Goal: Information Seeking & Learning: Find specific fact

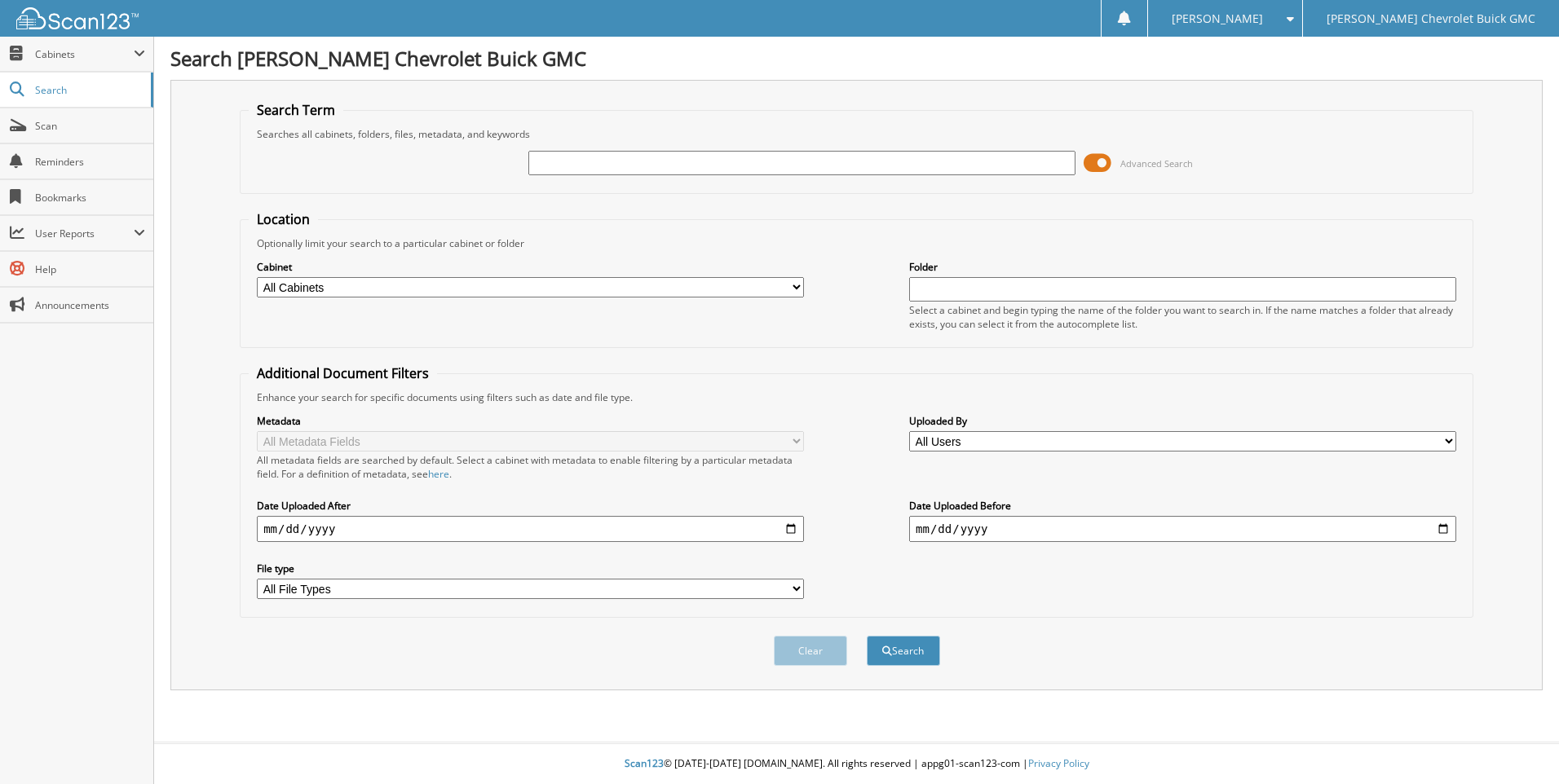
click at [566, 161] on input "text" at bounding box center [801, 163] width 547 height 24
type input "237161"
click at [866, 635] on button "Search" at bounding box center [903, 650] width 74 height 30
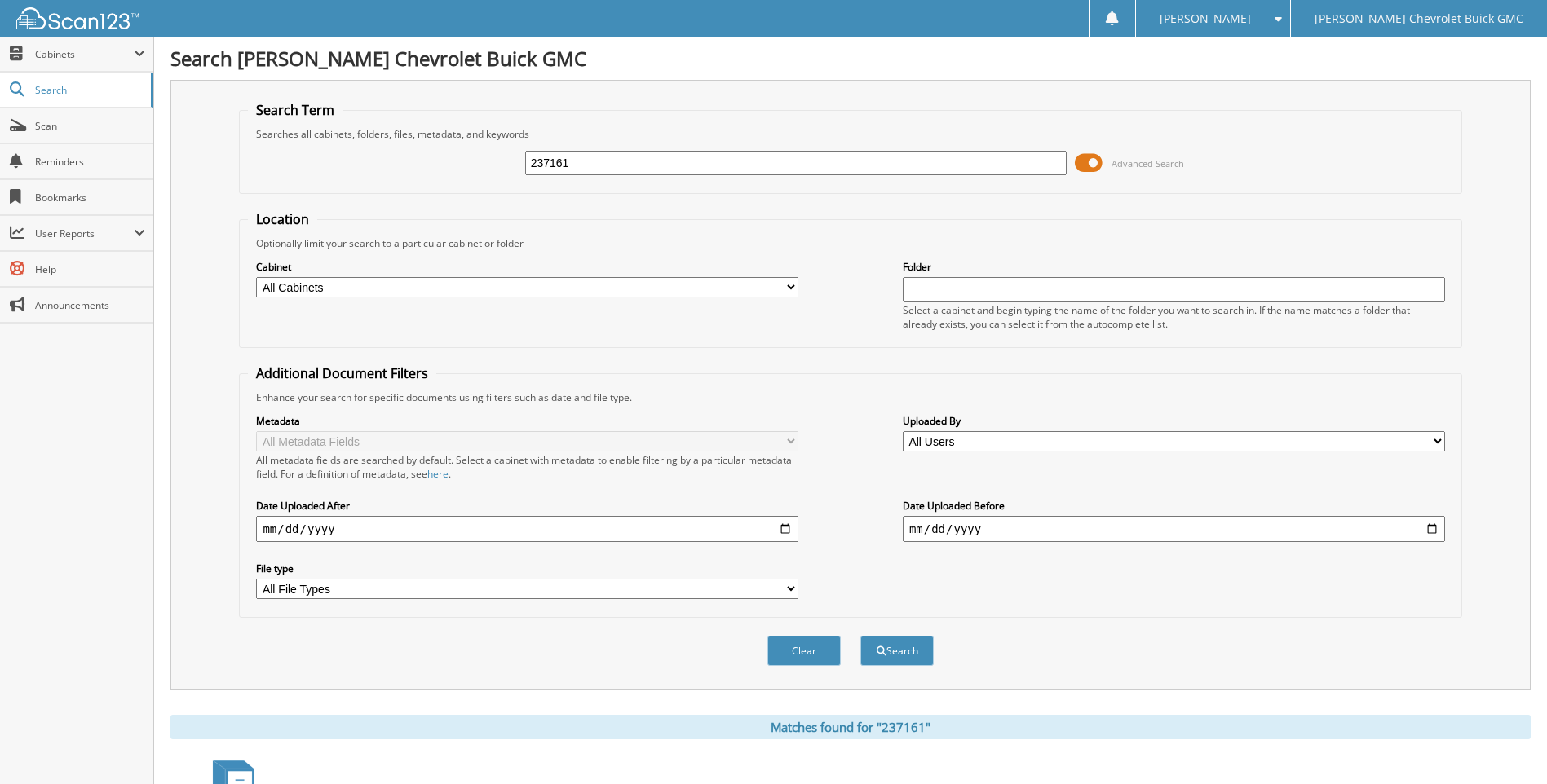
click at [623, 165] on input "237161" at bounding box center [796, 163] width 542 height 24
type input "2"
type input "237406"
click at [860, 635] on button "Search" at bounding box center [896, 650] width 74 height 30
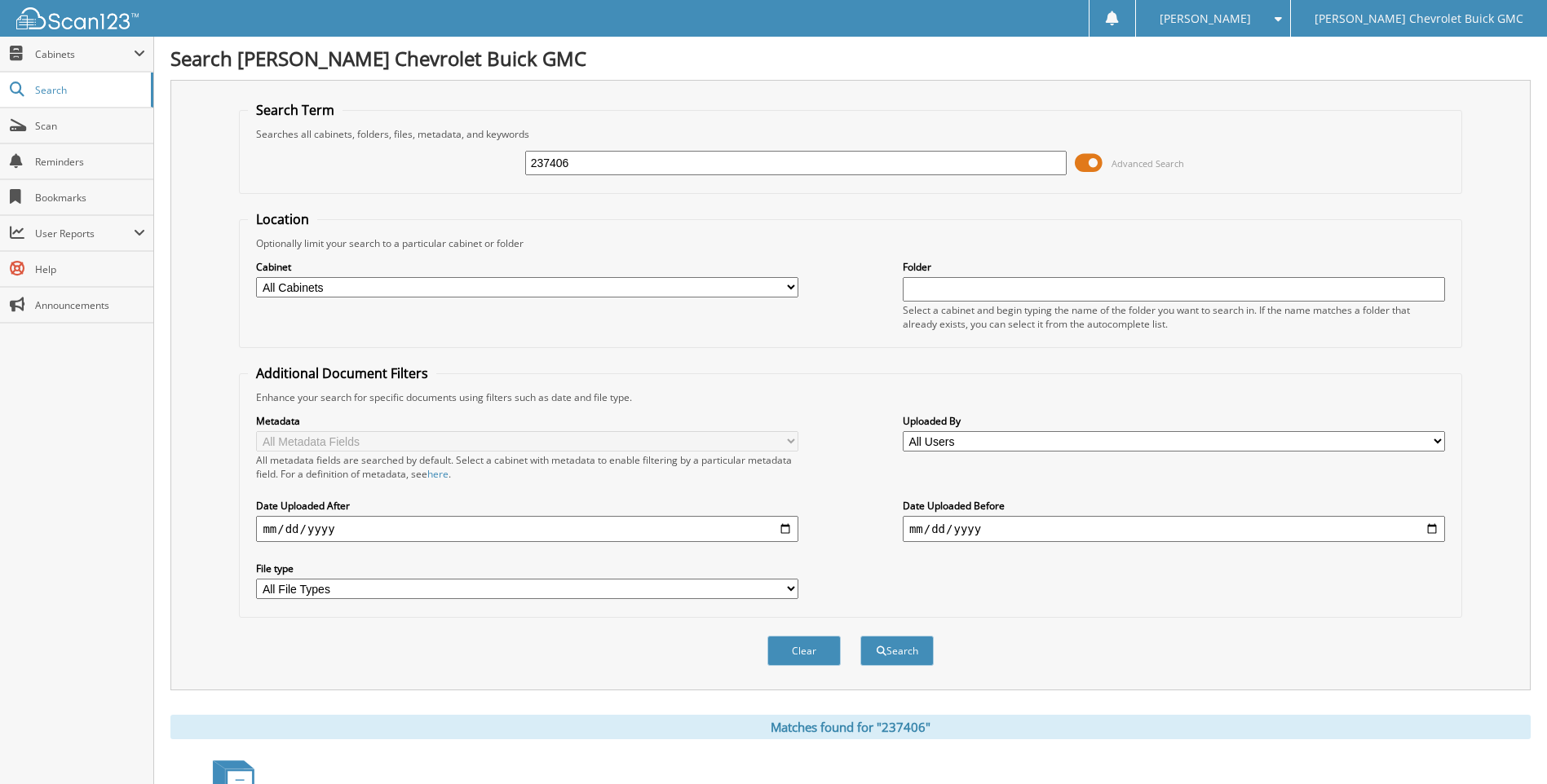
click at [623, 158] on input "237406" at bounding box center [796, 163] width 542 height 24
type input "2"
type input "237442"
click at [860, 635] on button "Search" at bounding box center [896, 650] width 74 height 30
click at [609, 154] on input "237442" at bounding box center [796, 163] width 542 height 24
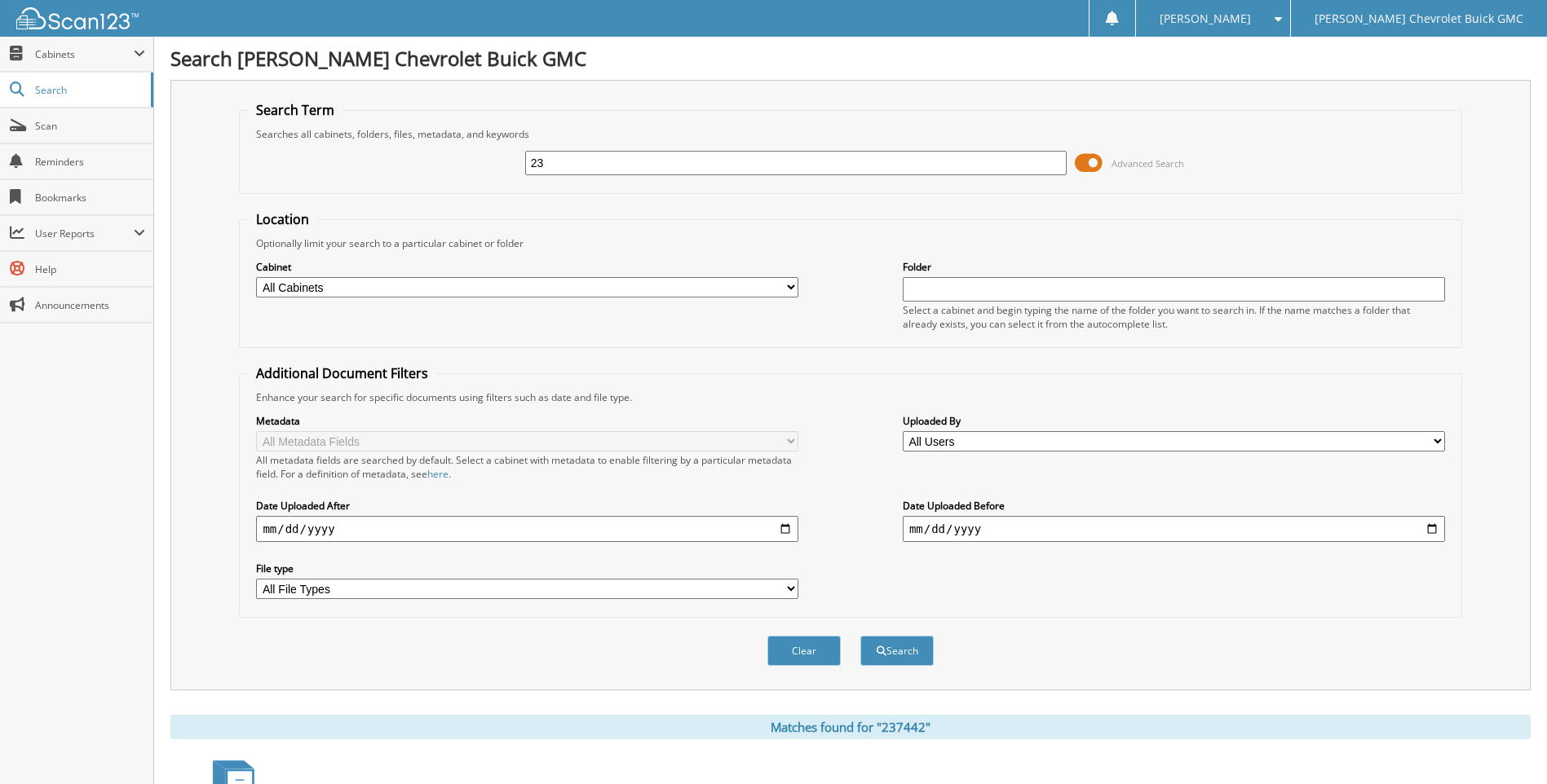
type input "2"
type input "237214"
click at [860, 635] on button "Search" at bounding box center [896, 650] width 74 height 30
click at [604, 164] on input "237214" at bounding box center [796, 163] width 542 height 24
type input "2"
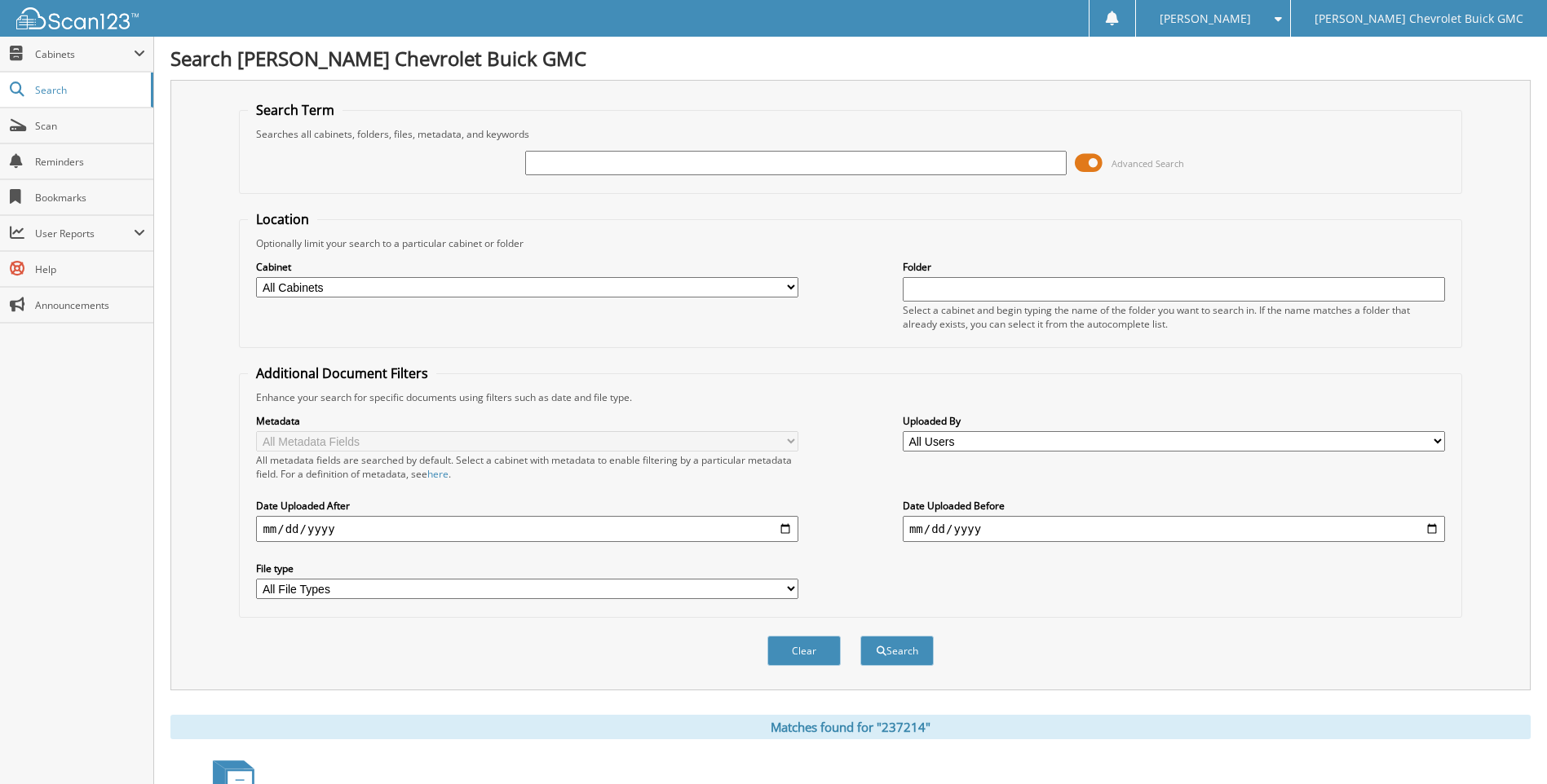
click at [540, 163] on input "text" at bounding box center [796, 163] width 542 height 24
type input "237405"
click at [860, 635] on button "Search" at bounding box center [896, 650] width 74 height 30
click at [606, 160] on input "237405" at bounding box center [796, 163] width 542 height 24
type input "2"
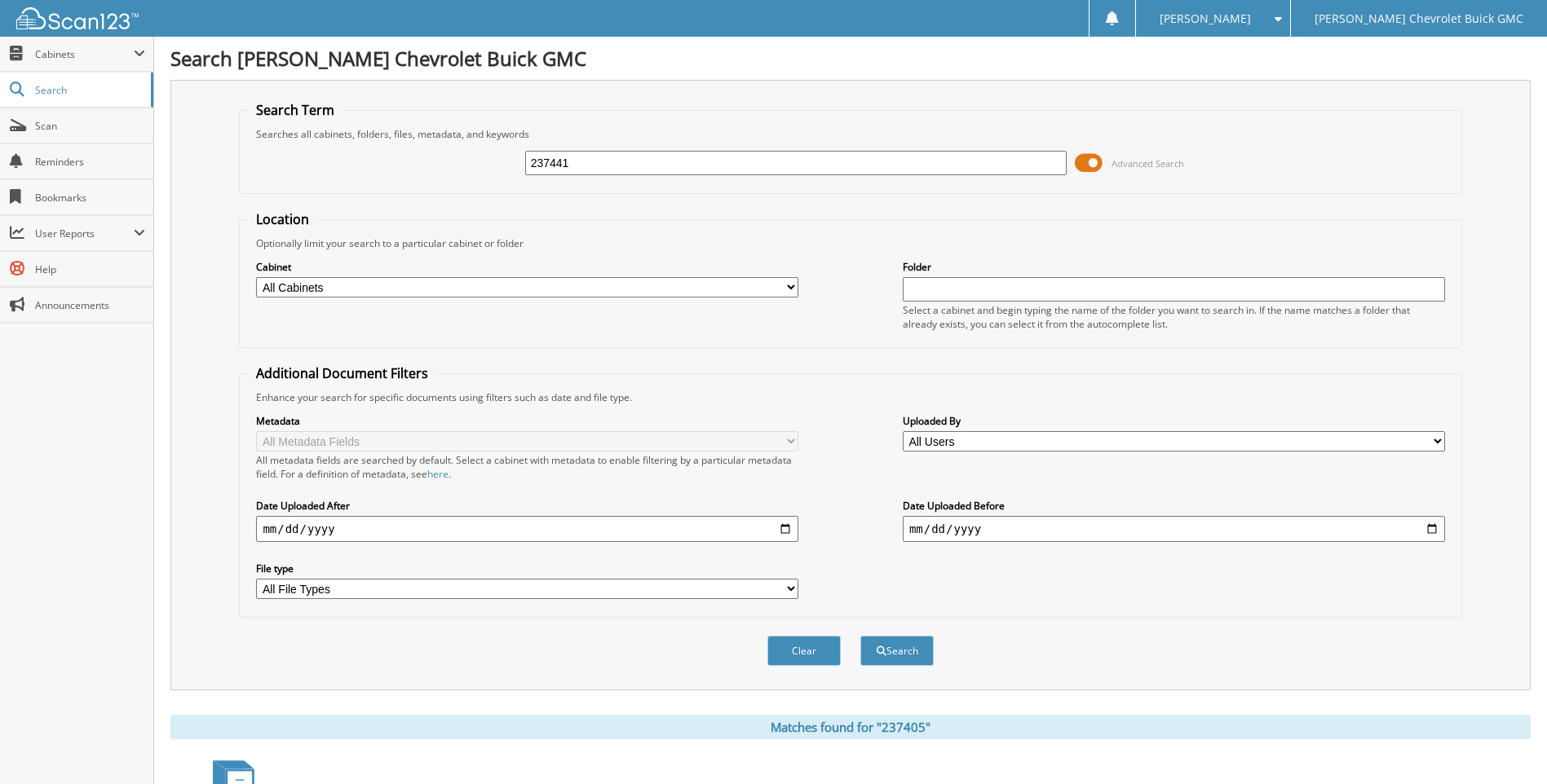
type input "237441"
click at [860, 635] on button "Search" at bounding box center [896, 650] width 74 height 30
click at [584, 158] on input "237441" at bounding box center [796, 163] width 542 height 24
type input "2"
type input "237472"
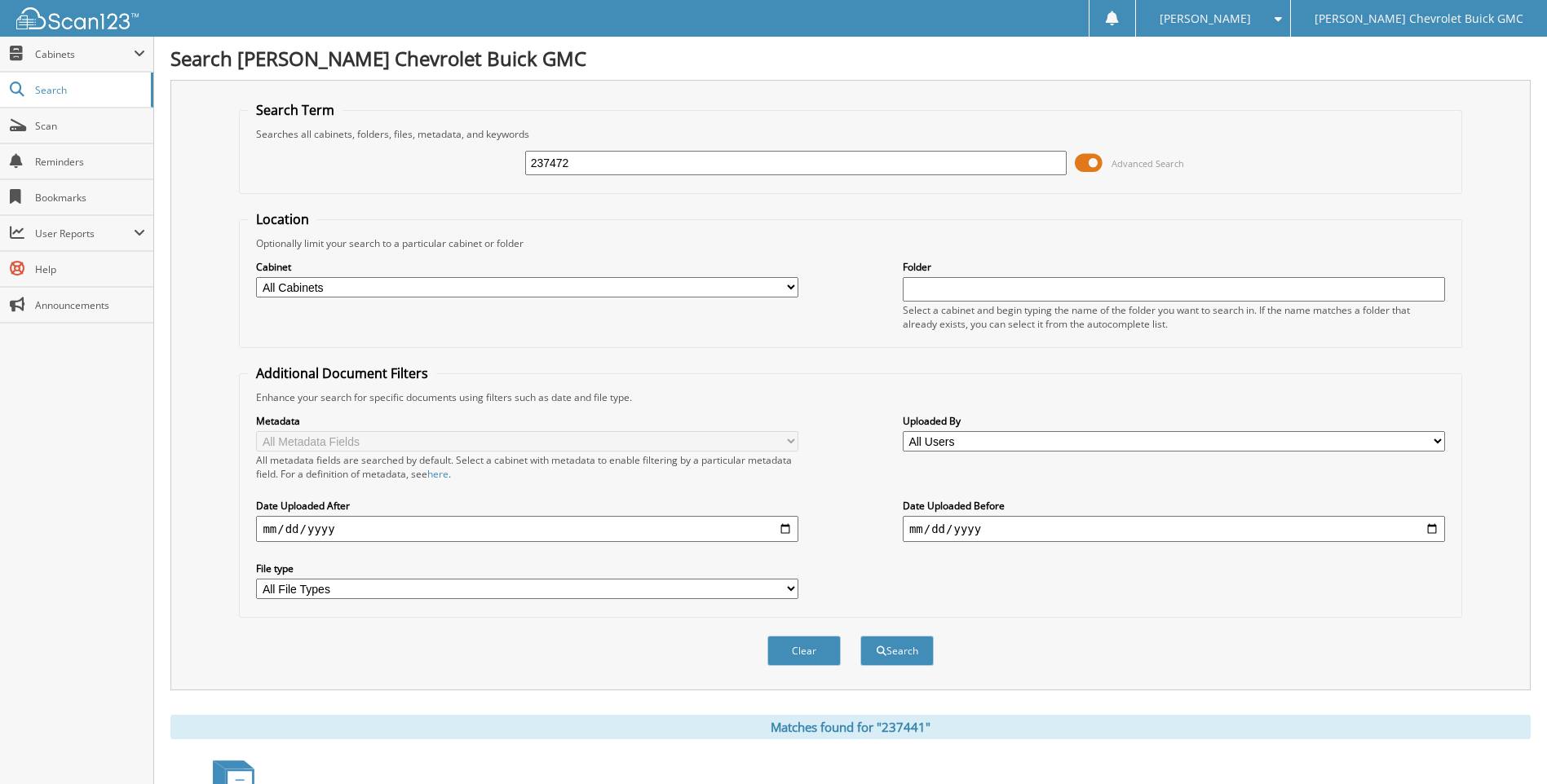
click at [860, 635] on button "Search" at bounding box center [896, 650] width 74 height 30
click at [592, 163] on input "237472" at bounding box center [796, 163] width 542 height 24
type input "2"
type input "237492"
click at [860, 635] on button "Search" at bounding box center [896, 650] width 74 height 30
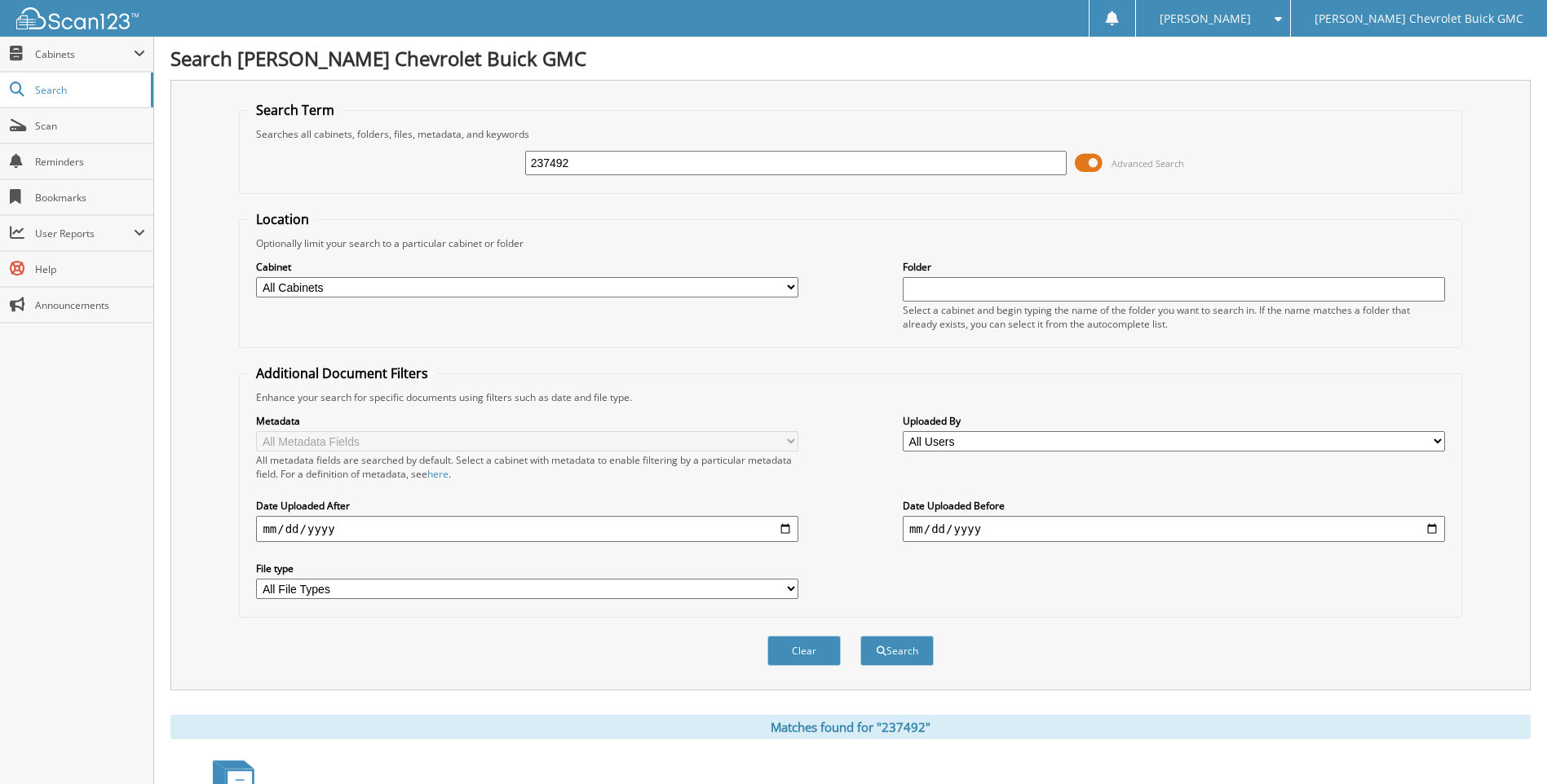
click at [585, 174] on input "237492" at bounding box center [796, 163] width 542 height 24
type input "2"
type input "237457"
click at [860, 635] on button "Search" at bounding box center [896, 650] width 74 height 30
click at [597, 165] on input "237457" at bounding box center [796, 163] width 542 height 24
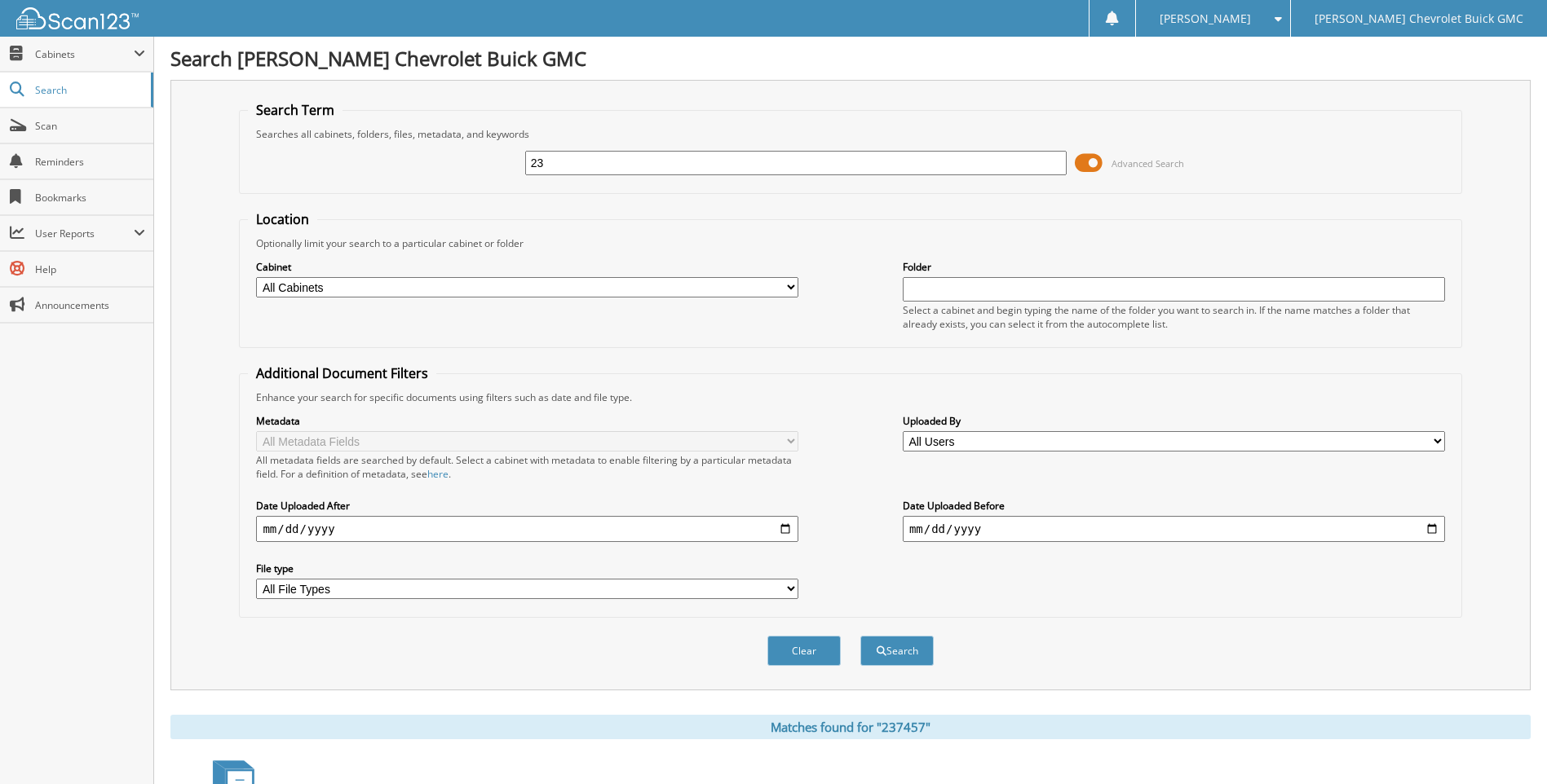
type input "2"
type input "237475"
click at [860, 635] on button "Search" at bounding box center [896, 650] width 74 height 30
click at [612, 168] on input "237475" at bounding box center [796, 163] width 542 height 24
type input "2"
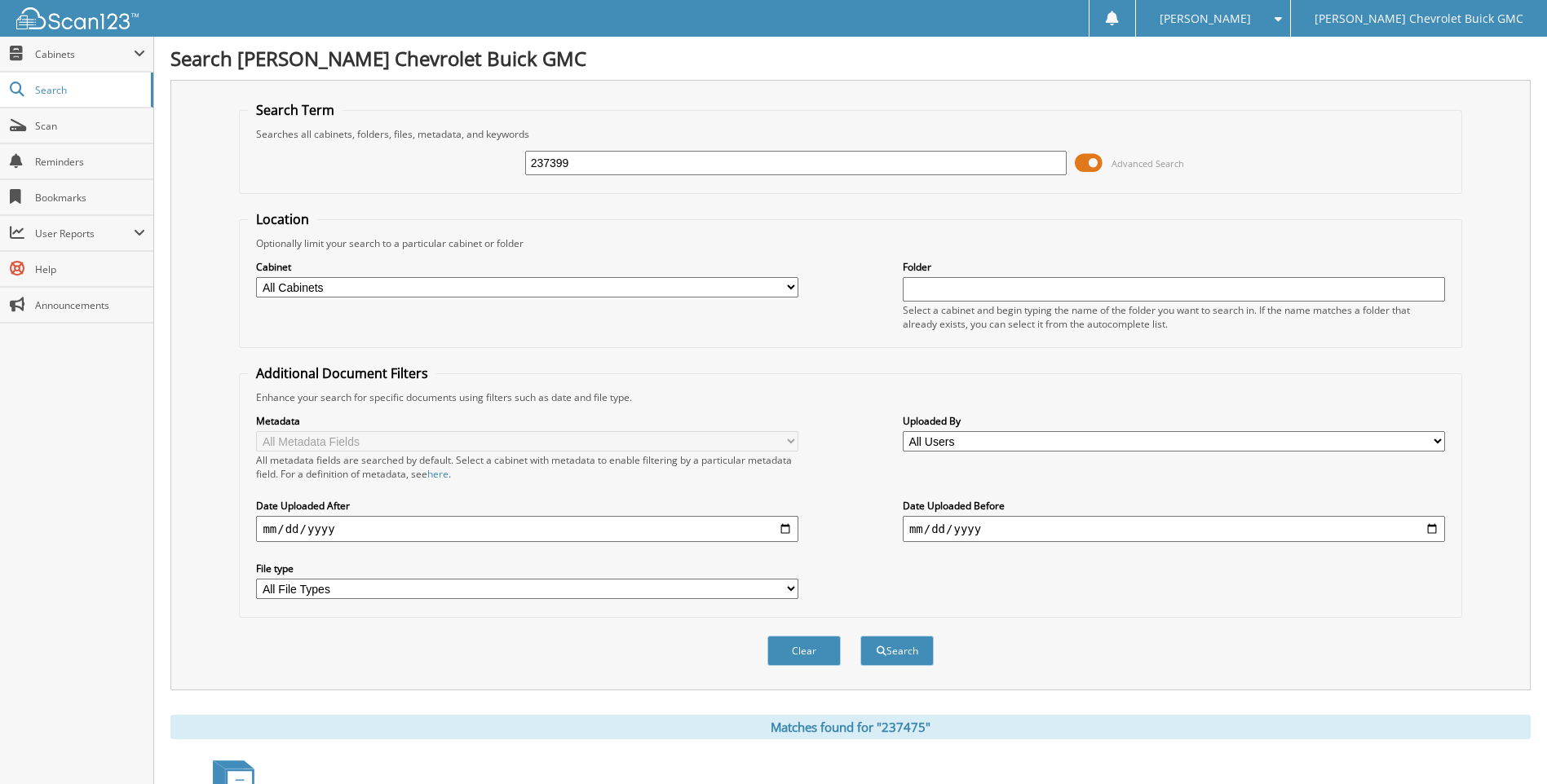
type input "237399"
click at [860, 635] on button "Search" at bounding box center [896, 650] width 74 height 30
click at [582, 157] on input "237399" at bounding box center [796, 163] width 542 height 24
type input "2"
type input "237451"
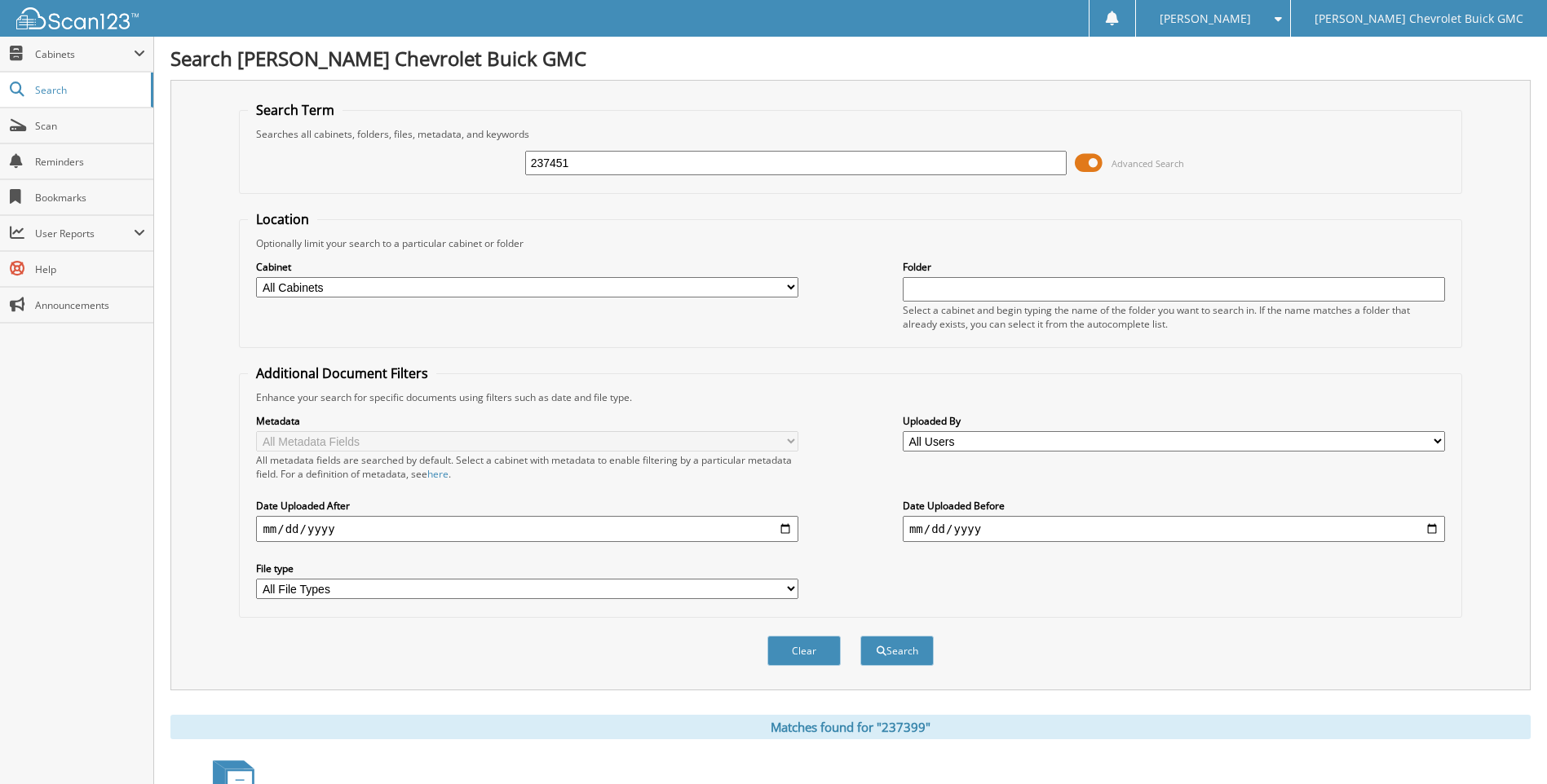
click at [860, 635] on button "Search" at bounding box center [896, 650] width 74 height 30
click at [611, 159] on input "237451" at bounding box center [796, 163] width 542 height 24
type input "2"
type input "237490"
click at [860, 635] on button "Search" at bounding box center [896, 650] width 74 height 30
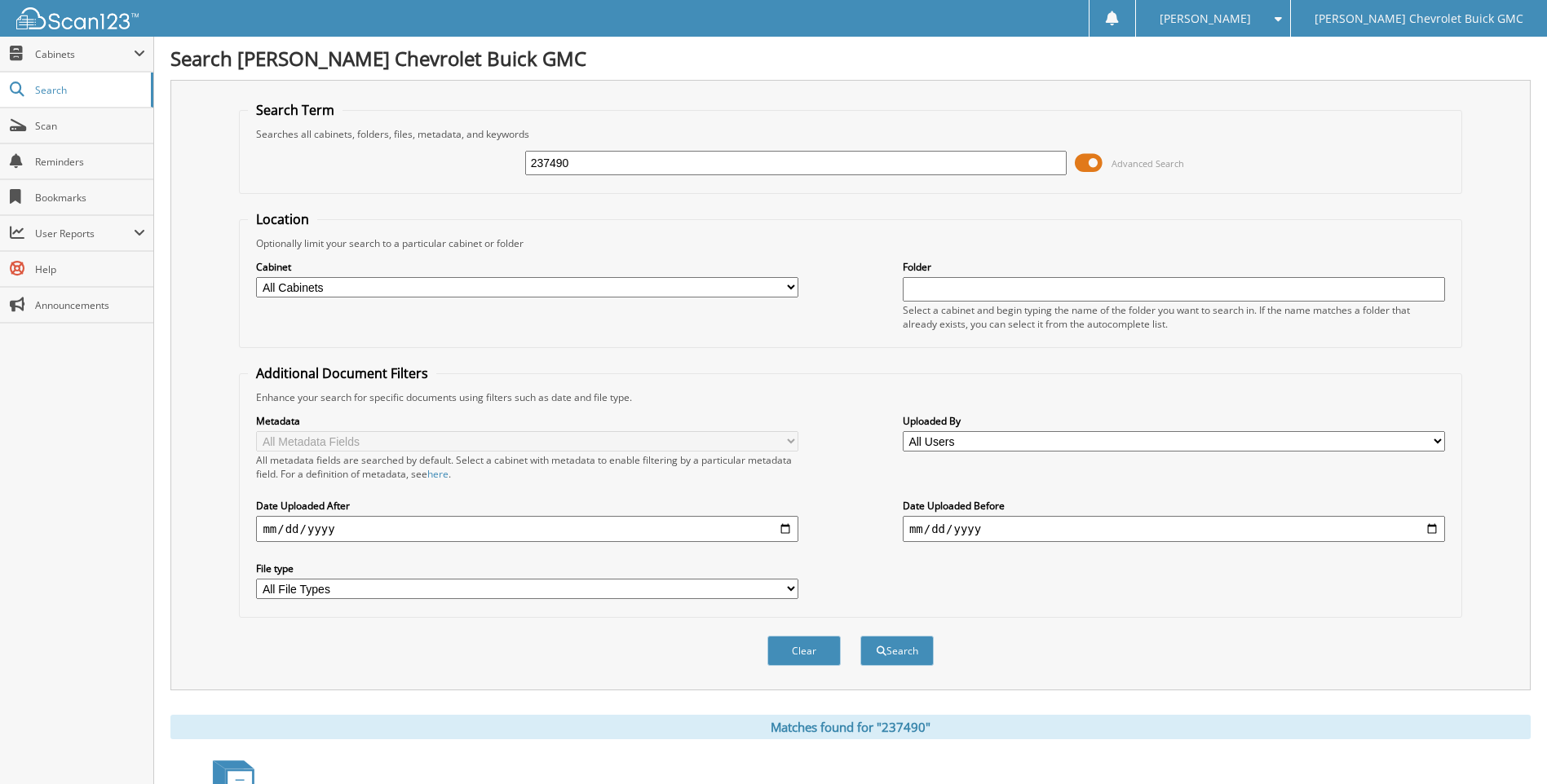
click at [590, 163] on input "237490" at bounding box center [796, 163] width 542 height 24
type input "2"
type input "237564"
click at [860, 635] on button "Search" at bounding box center [896, 650] width 74 height 30
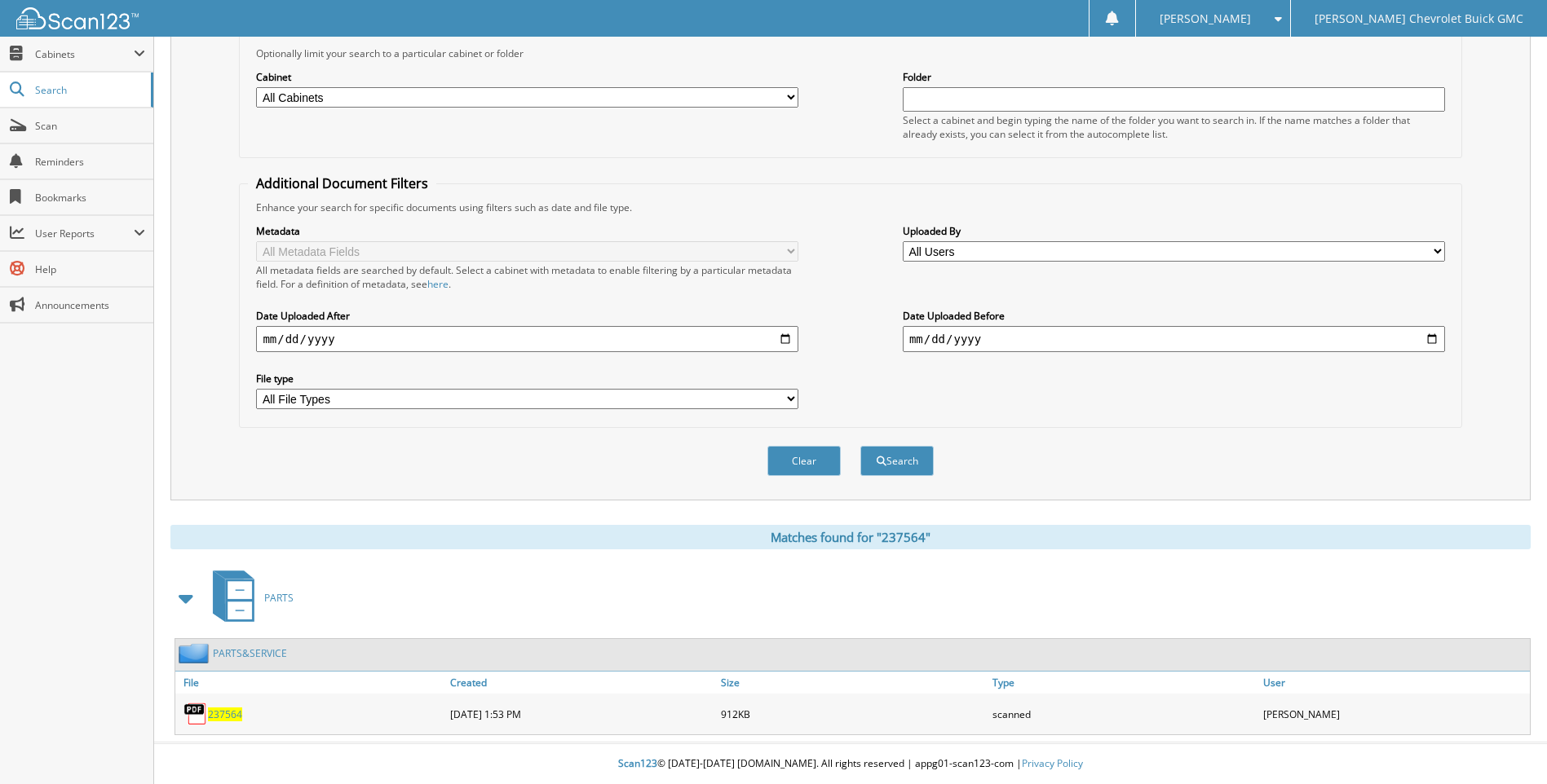
scroll to position [157, 0]
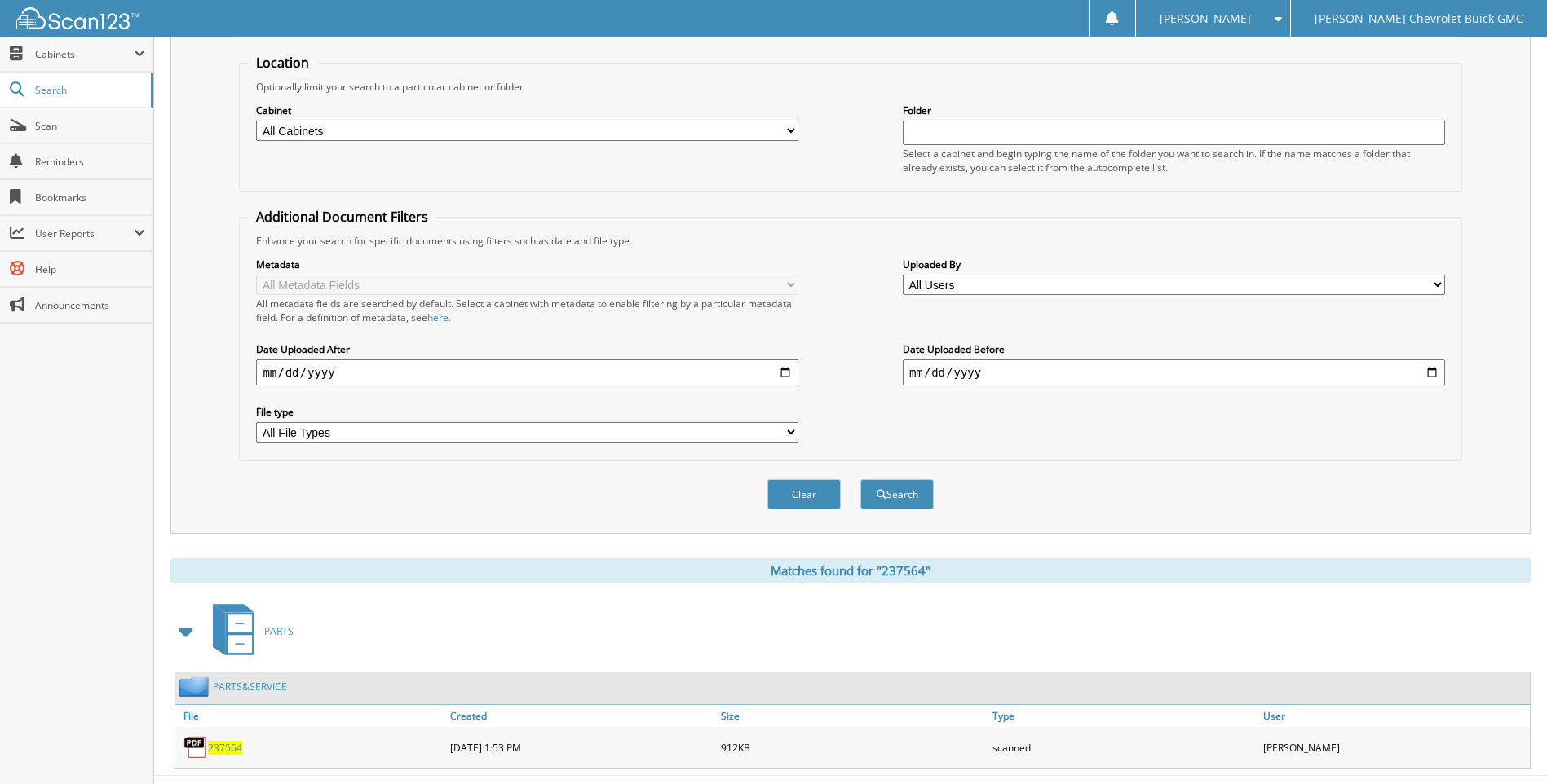
type input "237500237564"
click at [860, 479] on button "Search" at bounding box center [896, 494] width 74 height 30
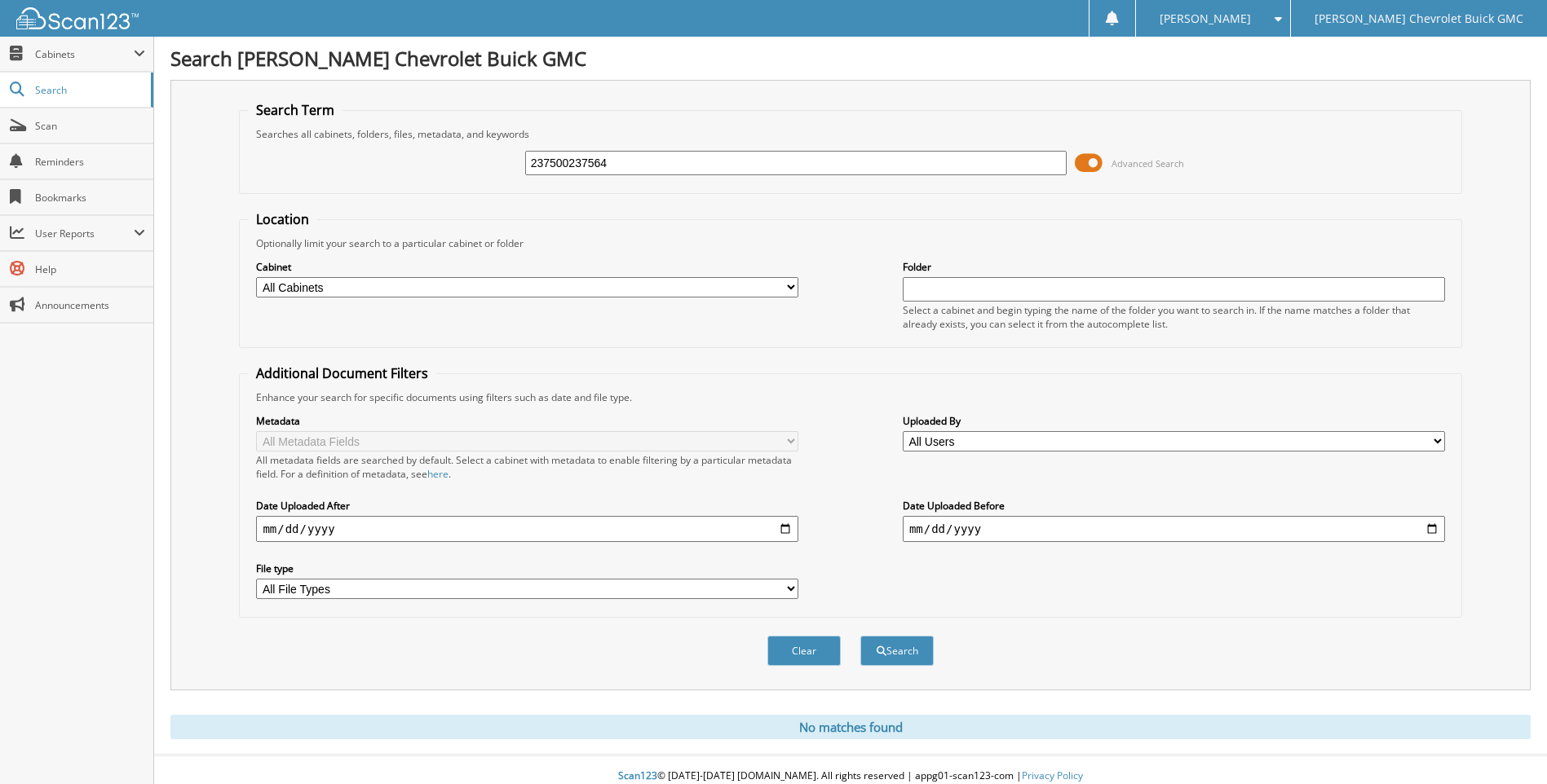
click at [646, 164] on input "237500237564" at bounding box center [796, 163] width 542 height 24
type input "2"
type input "237500"
click at [860, 635] on button "Search" at bounding box center [896, 650] width 74 height 30
